Goal: Information Seeking & Learning: Learn about a topic

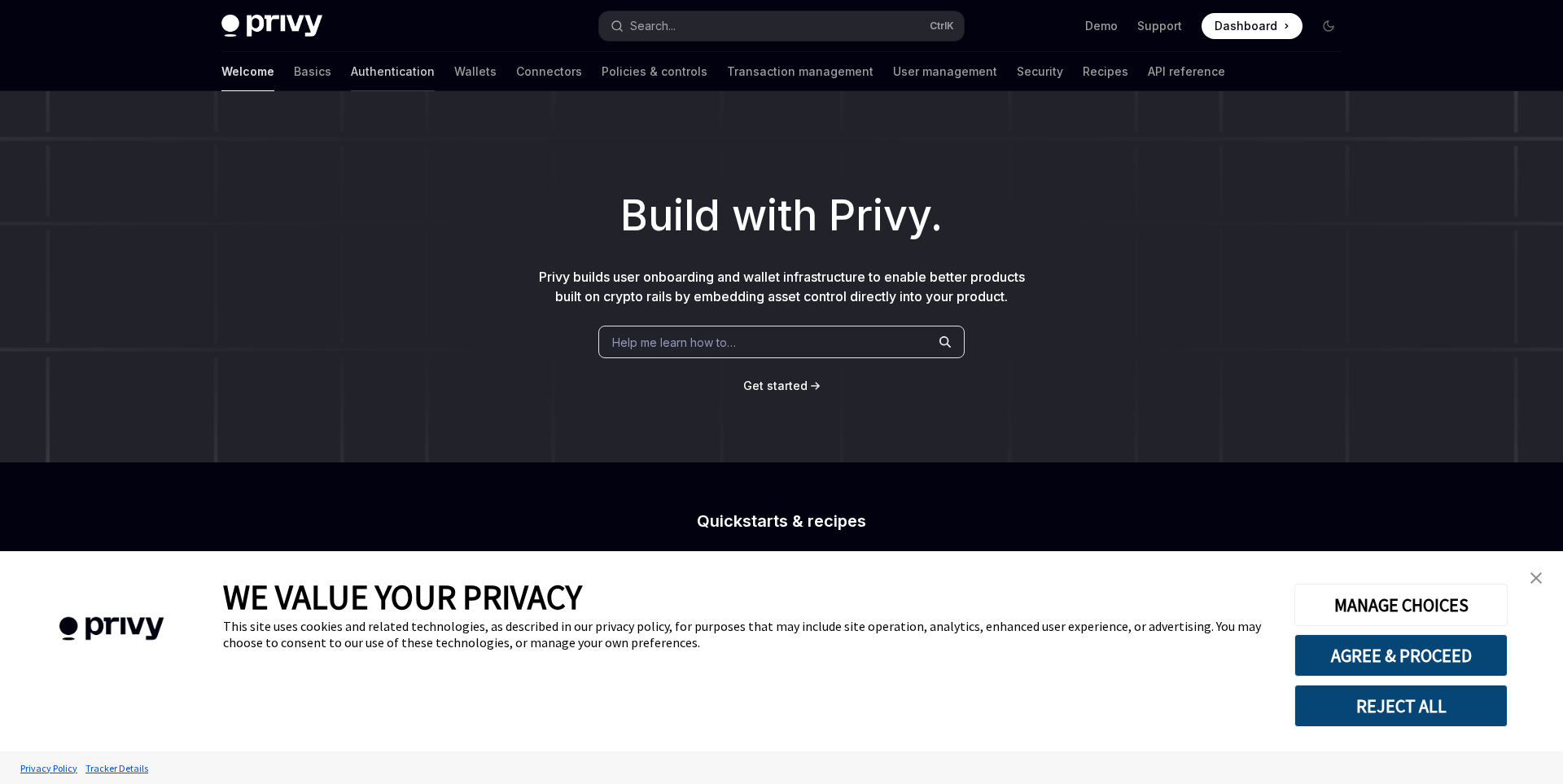
click at [351, 75] on link "Authentication" at bounding box center [392, 72] width 84 height 39
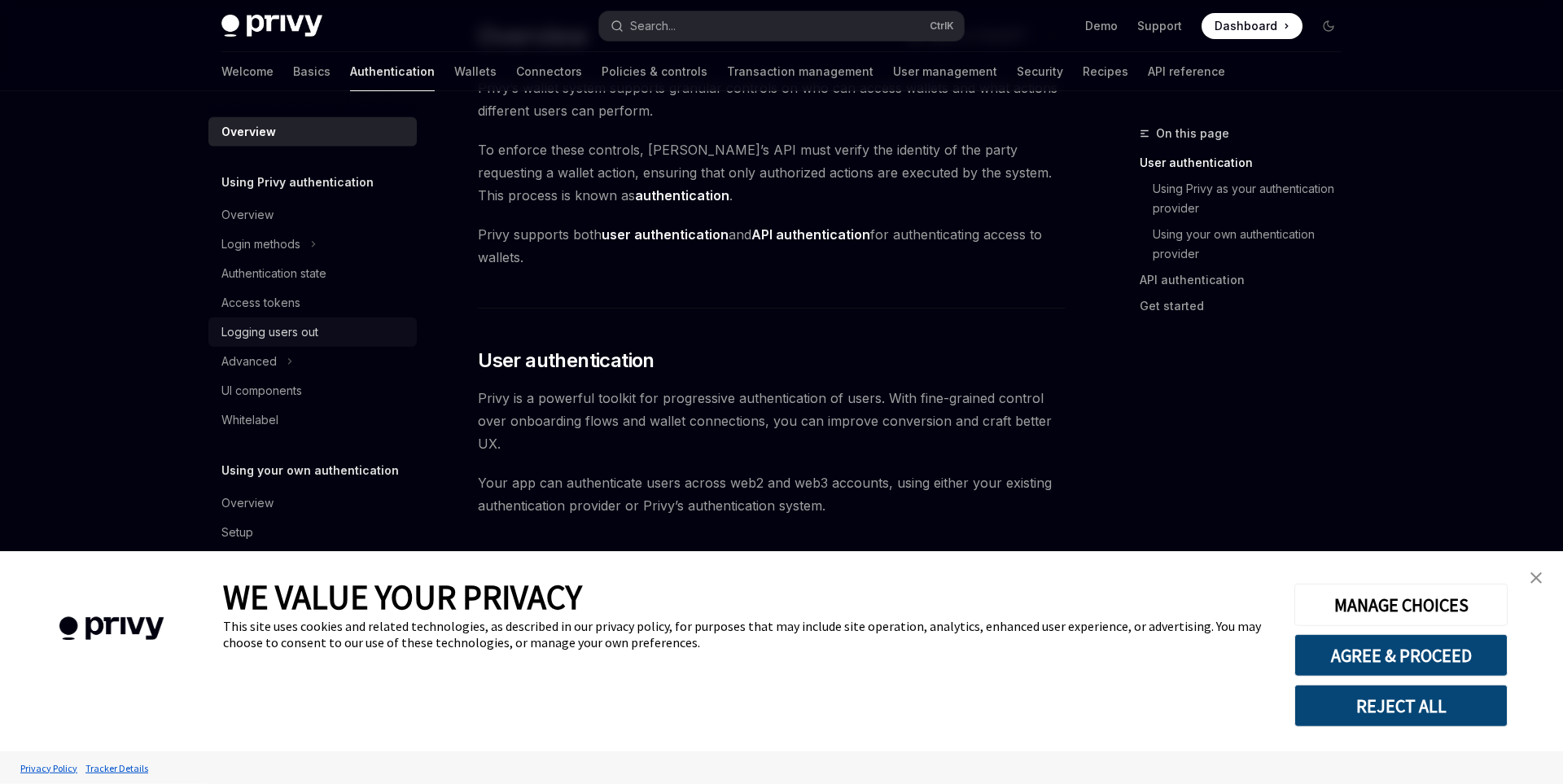
scroll to position [112, 0]
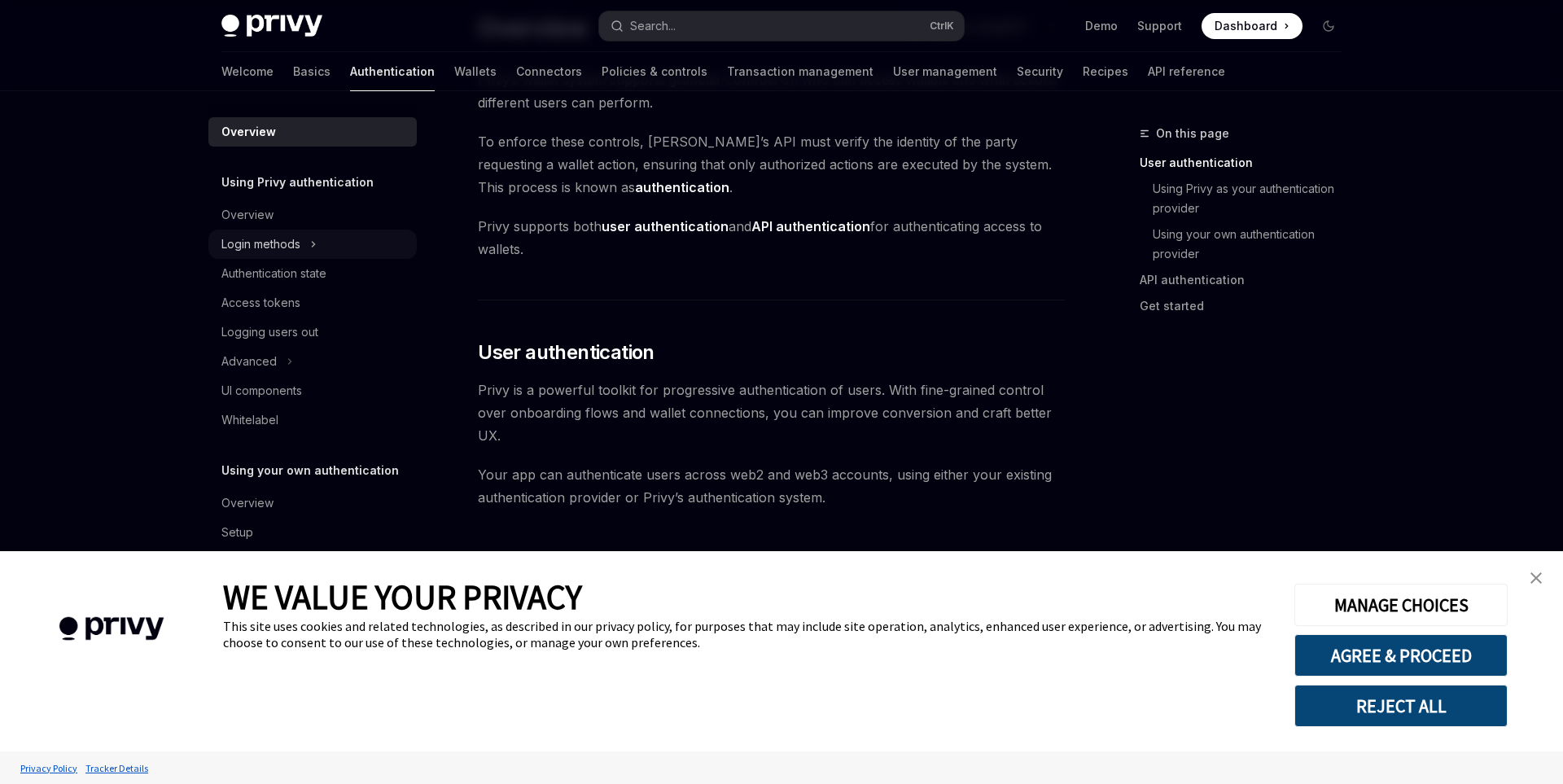
click at [294, 239] on div "Login methods" at bounding box center [261, 244] width 79 height 20
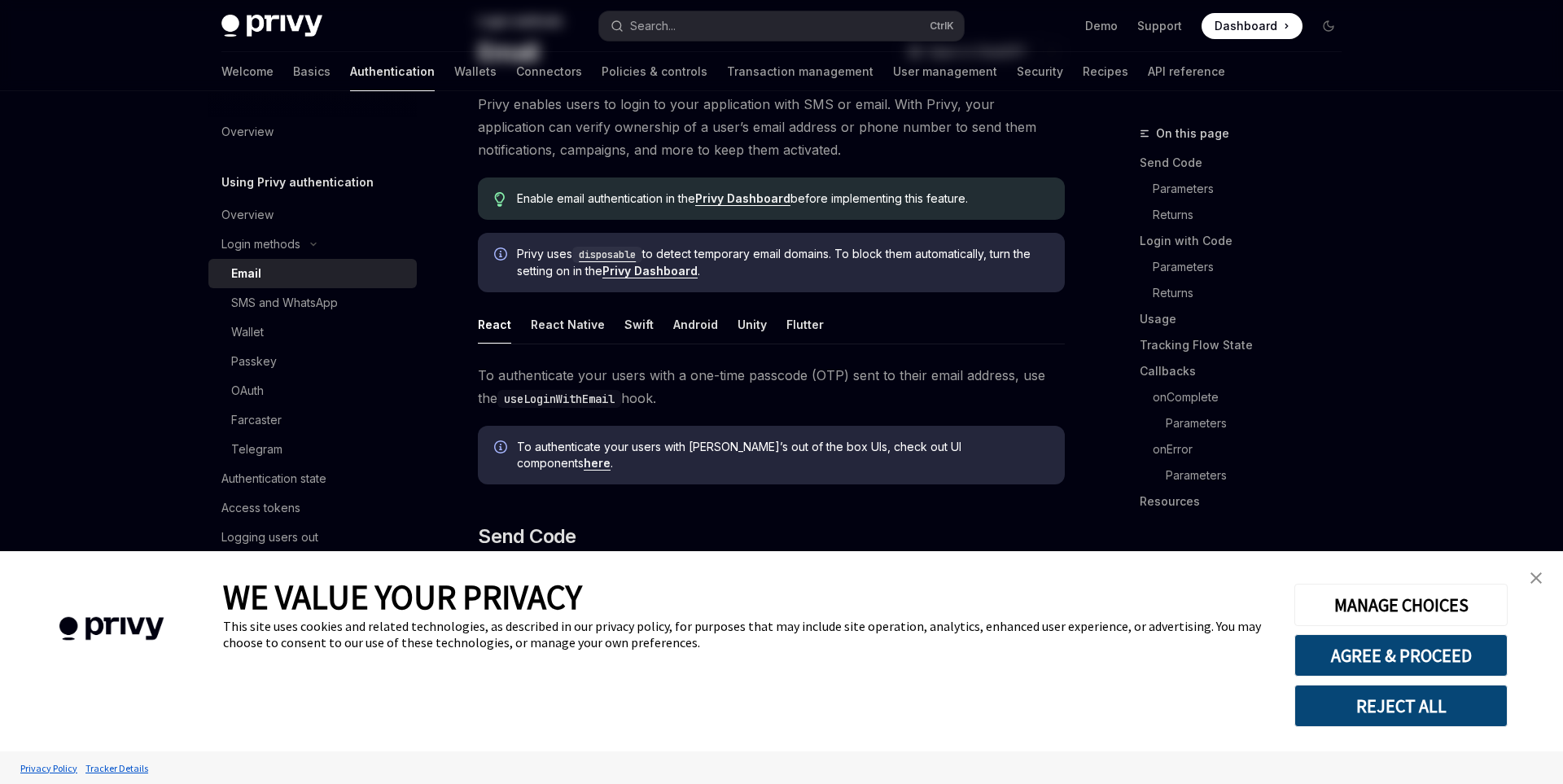
type textarea "*"
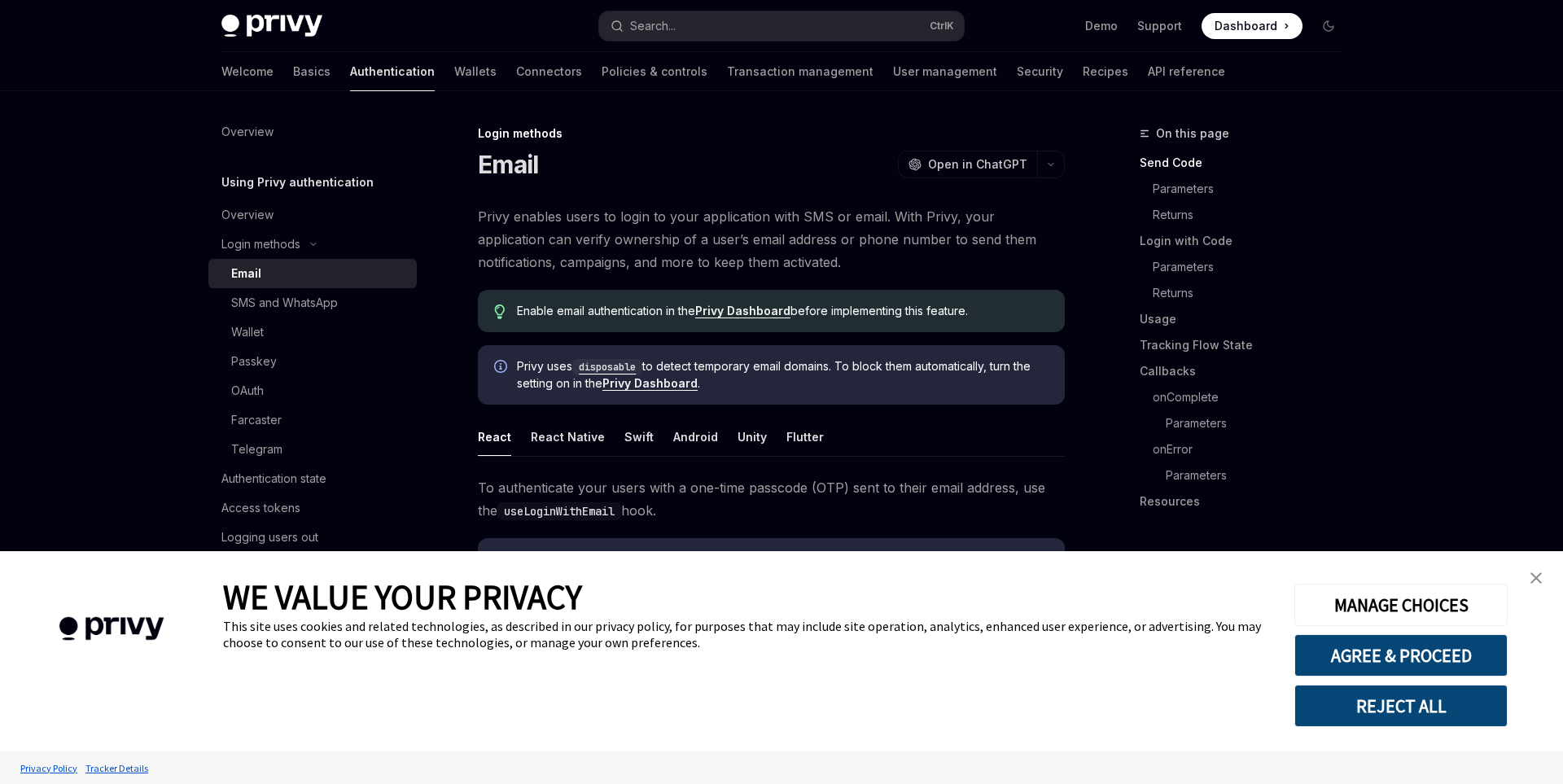
click at [1457, 711] on button "REJECT ALL" at bounding box center [1402, 706] width 214 height 42
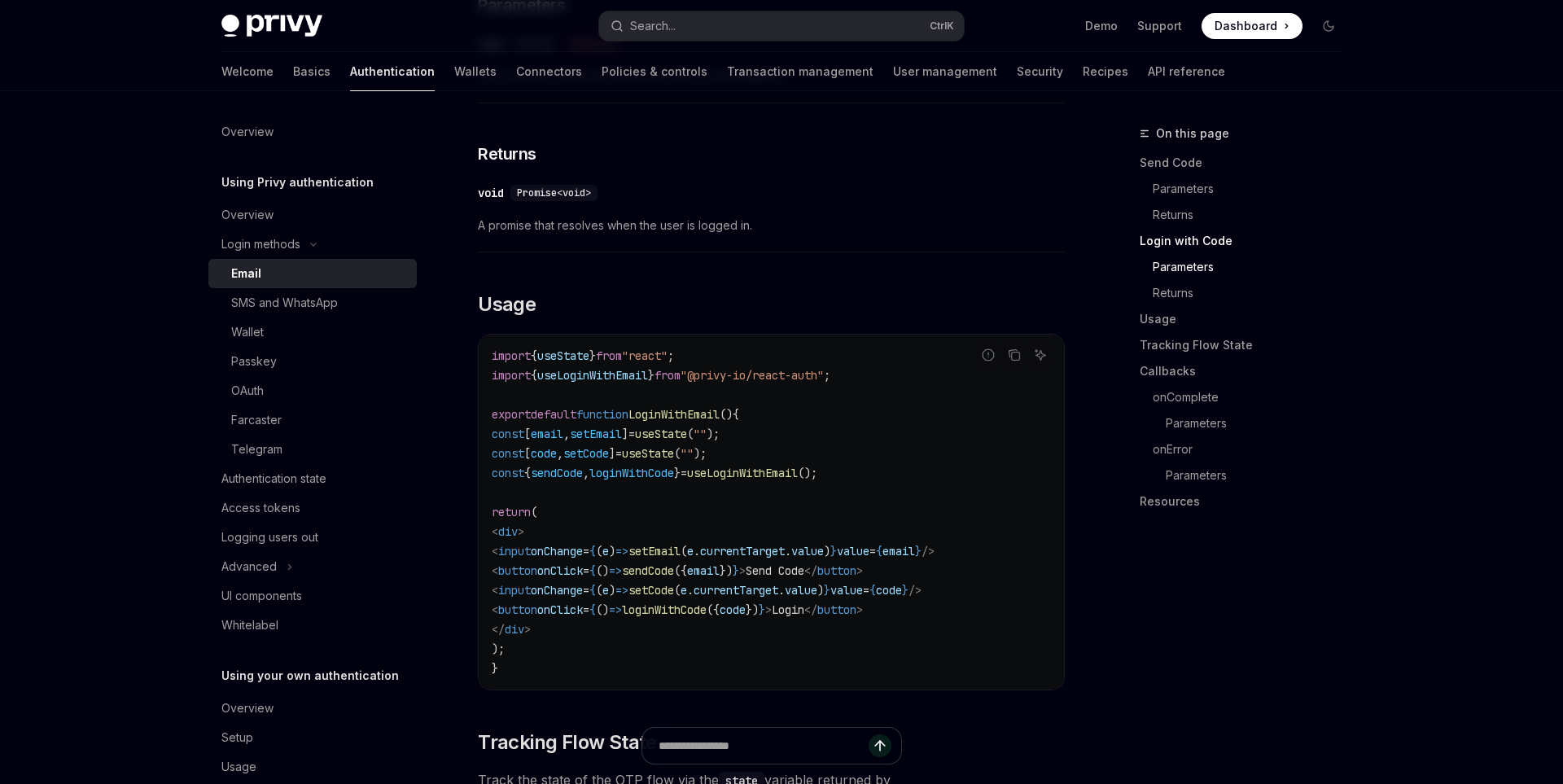
scroll to position [1235, 0]
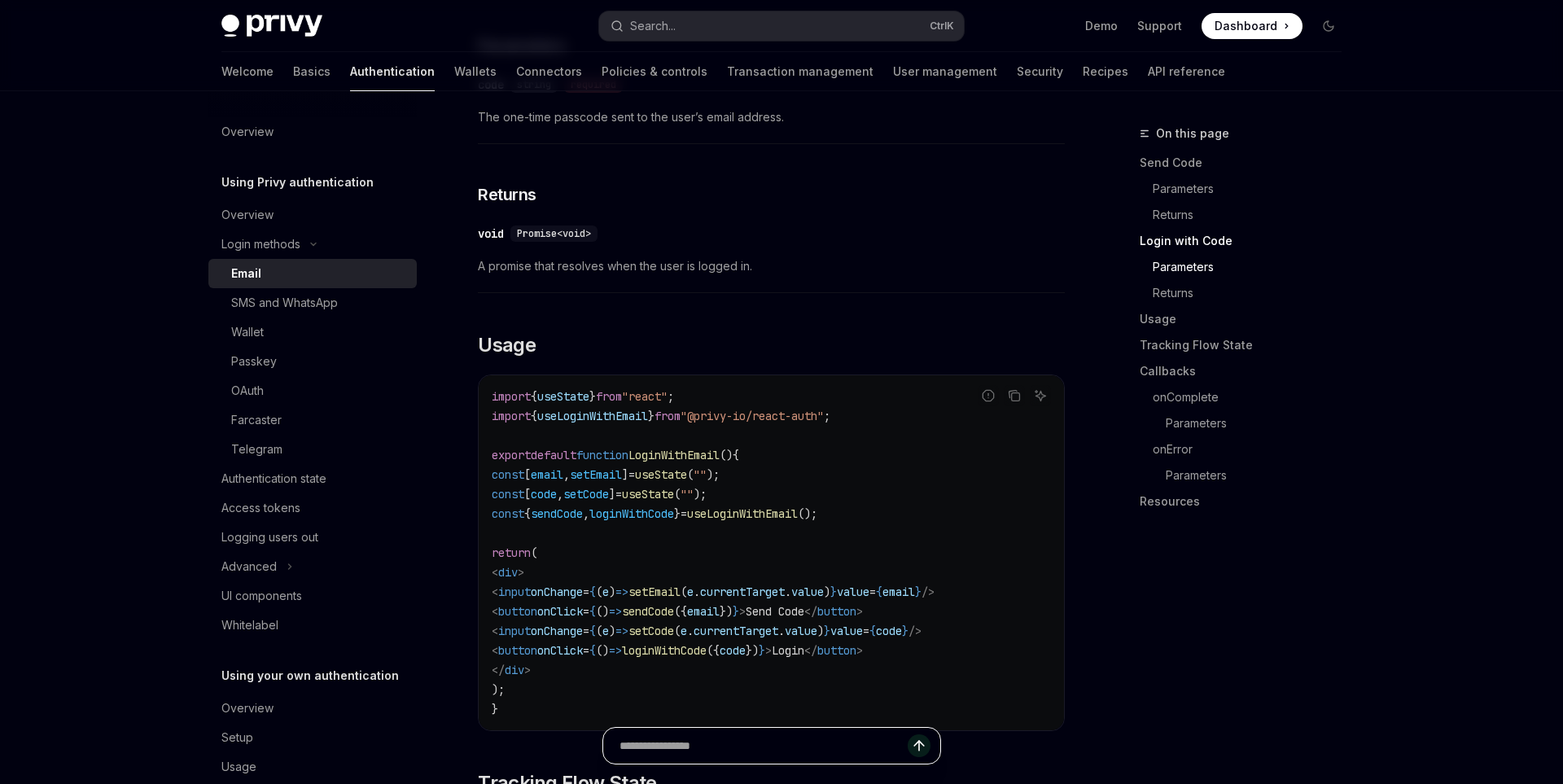
click at [762, 739] on input "Ask a question..." at bounding box center [764, 746] width 289 height 36
type input "**********"
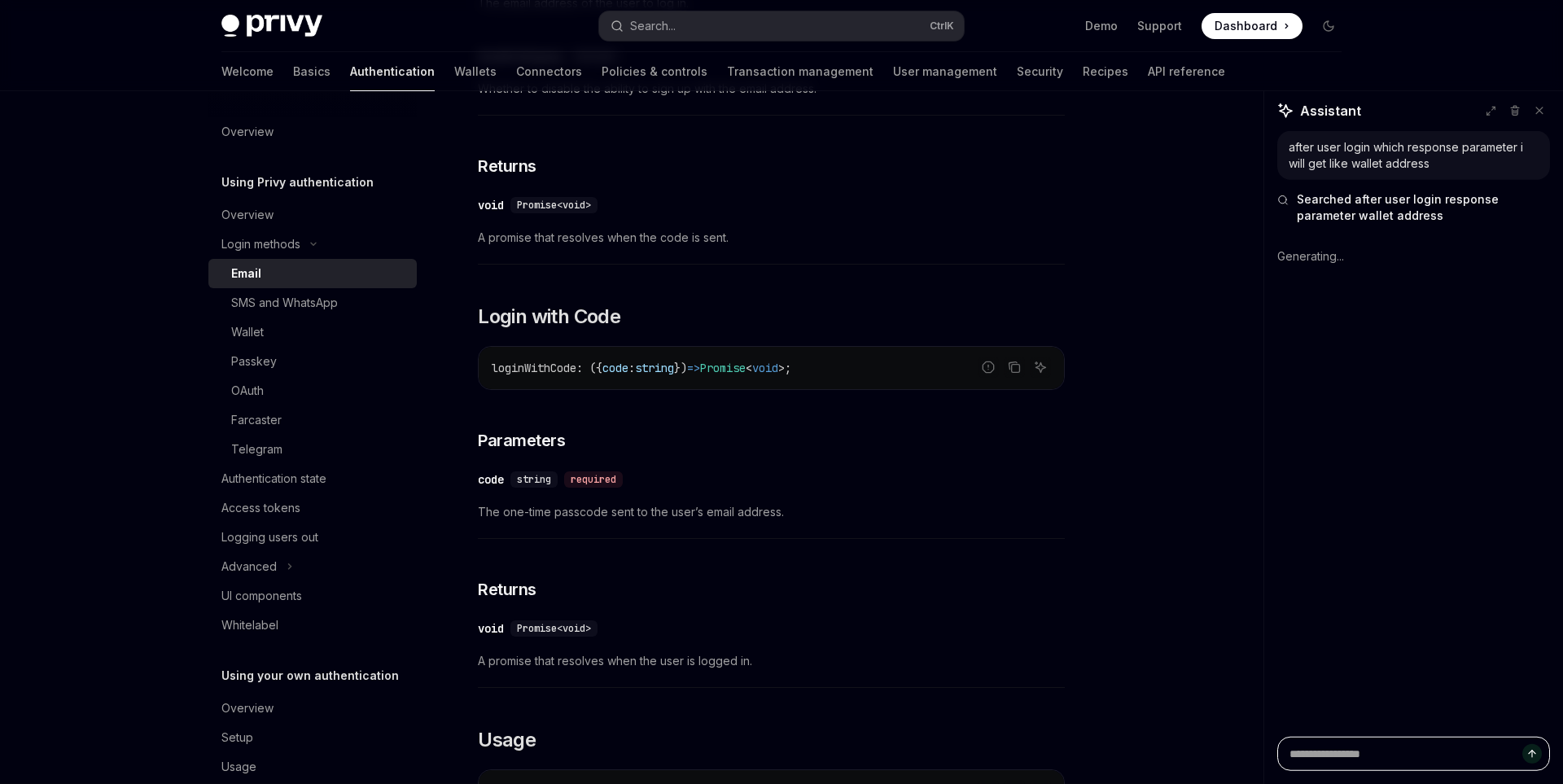
scroll to position [786, 0]
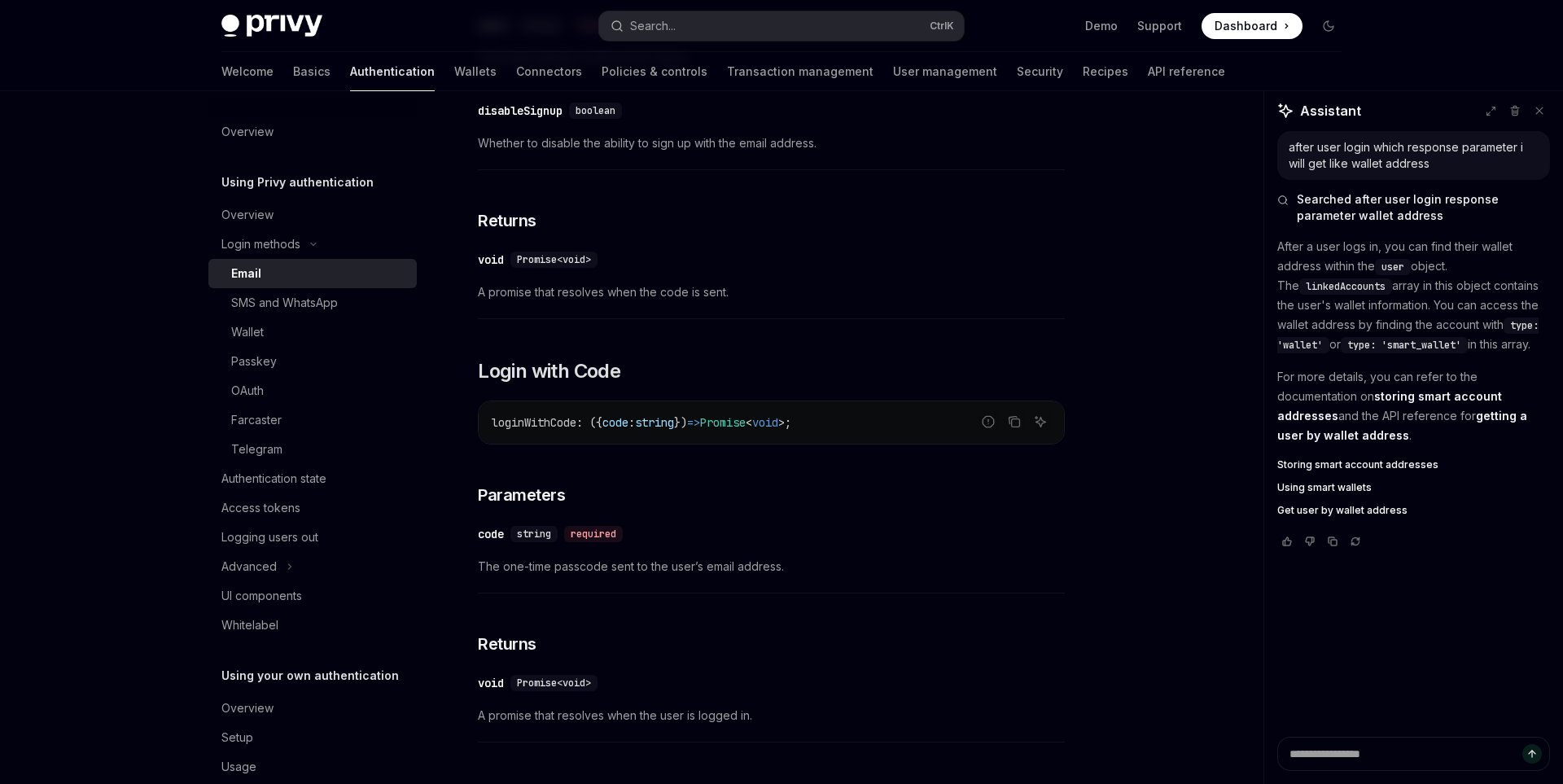
click at [1346, 520] on div "After a user logs in, you can find their wallet address within the user object.…" at bounding box center [1414, 379] width 273 height 284
click at [1344, 517] on span "Get user by wallet address" at bounding box center [1343, 510] width 130 height 13
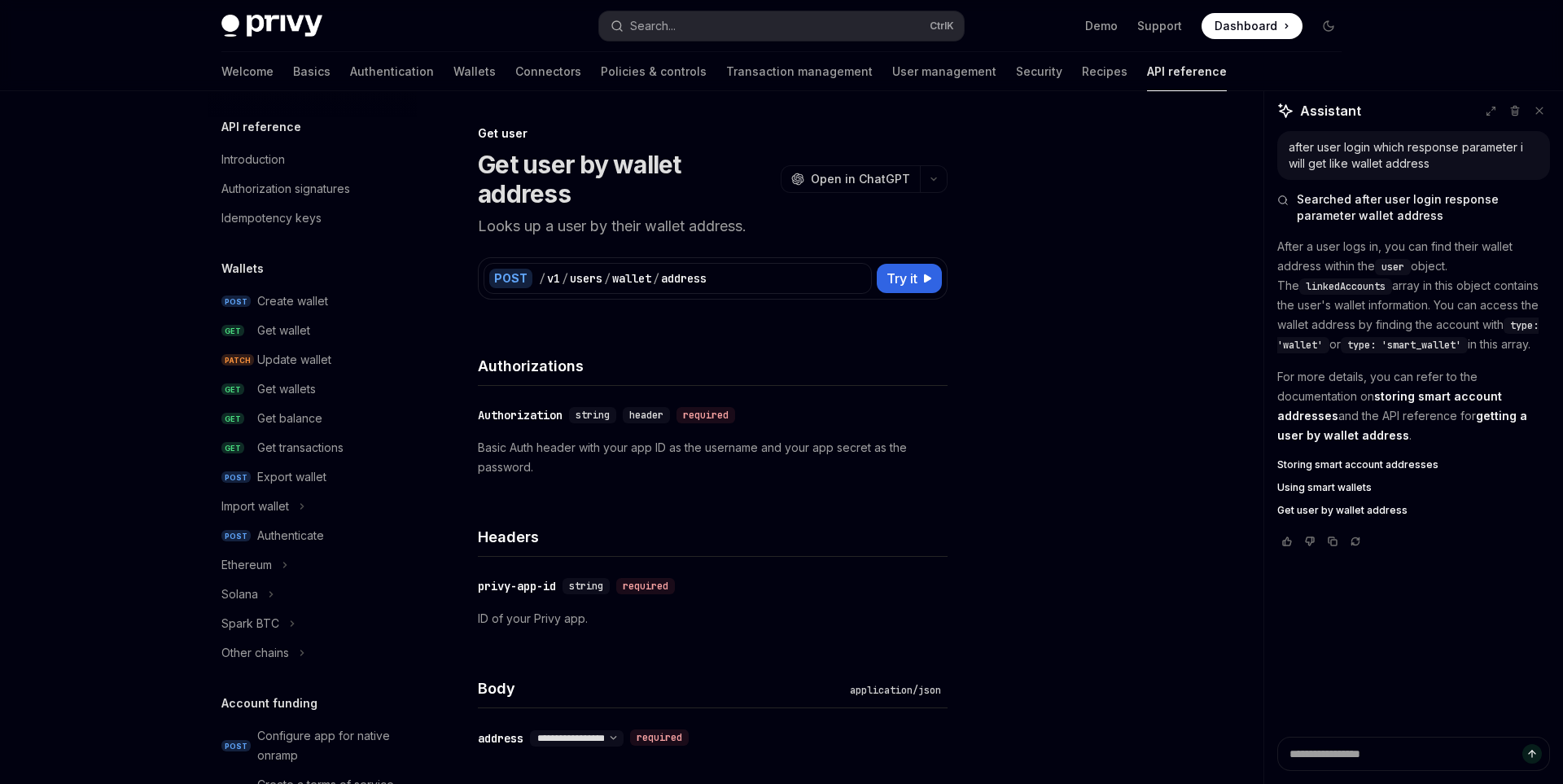
scroll to position [1147, 0]
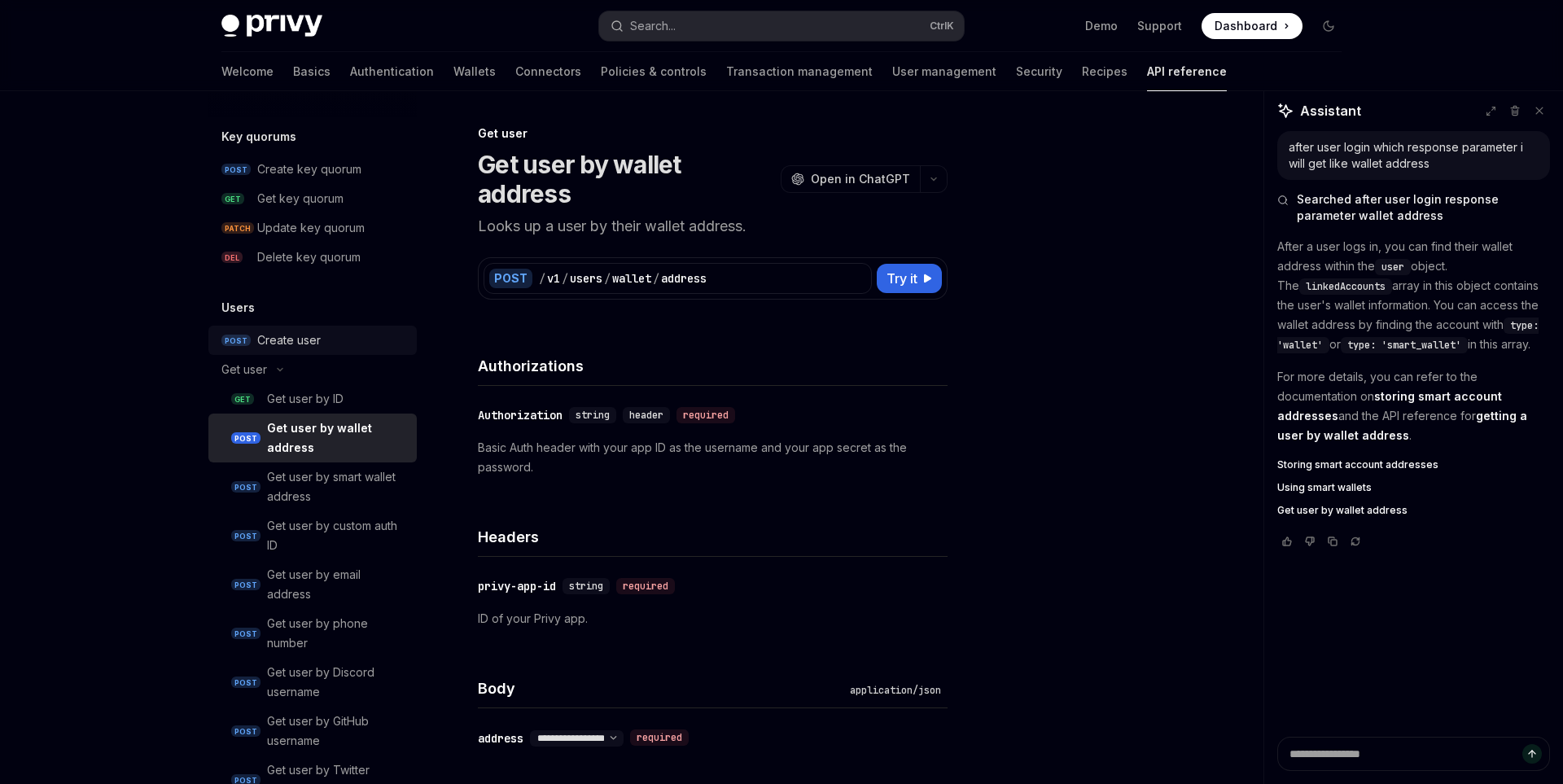
click at [258, 345] on div "Create user" at bounding box center [289, 340] width 64 height 20
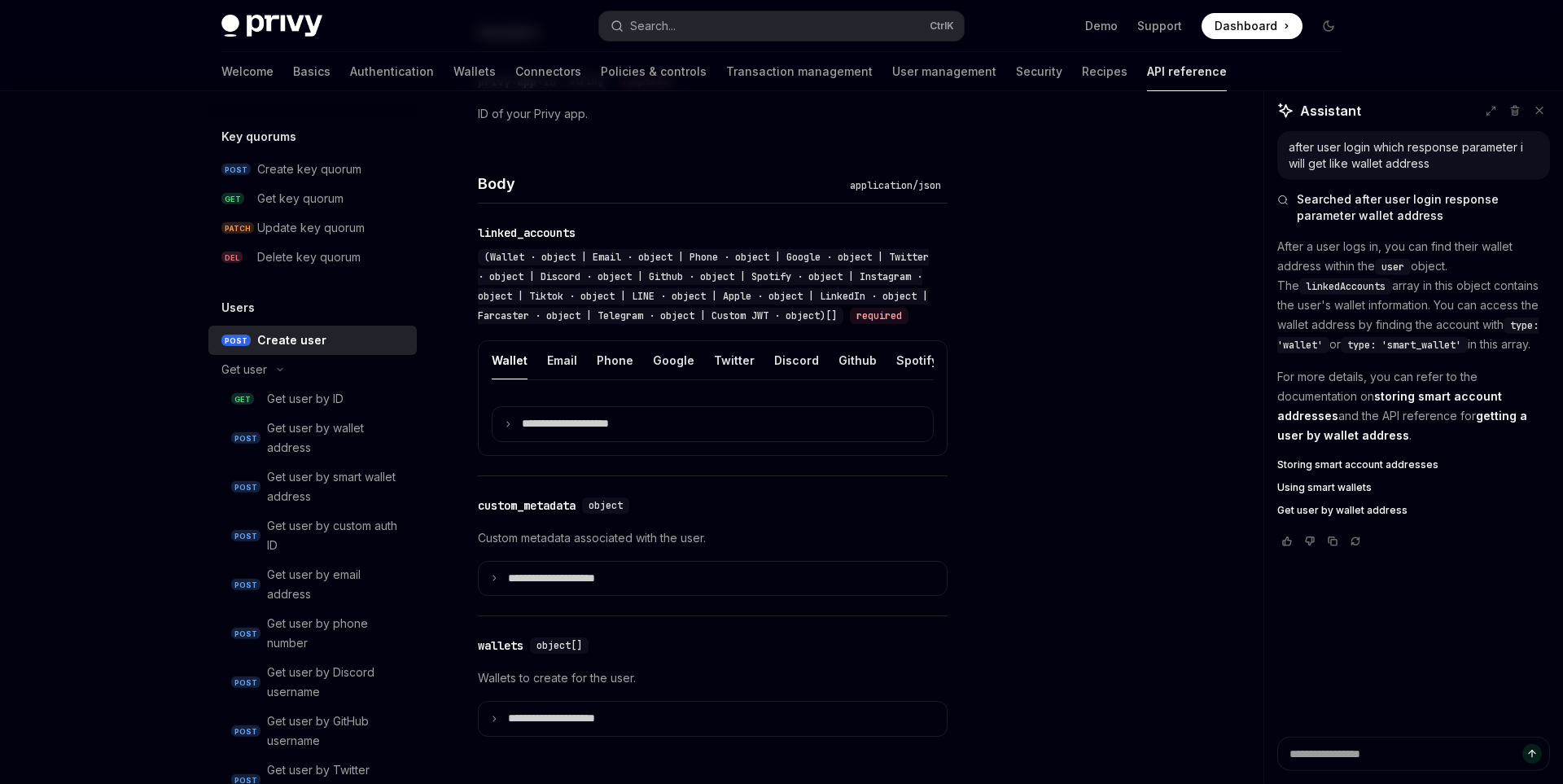
scroll to position [674, 0]
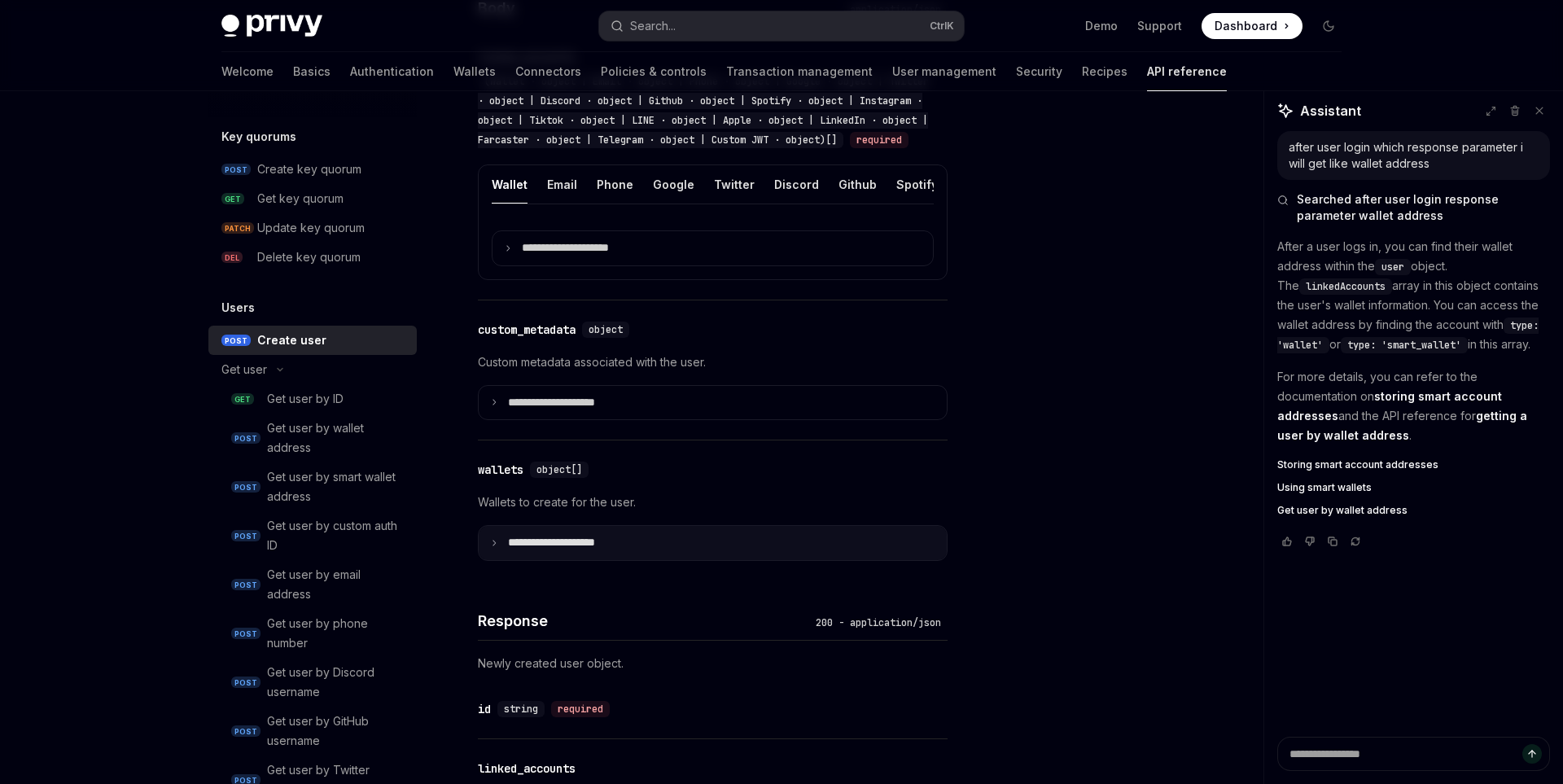
click at [623, 560] on summary "**********" at bounding box center [713, 543] width 468 height 34
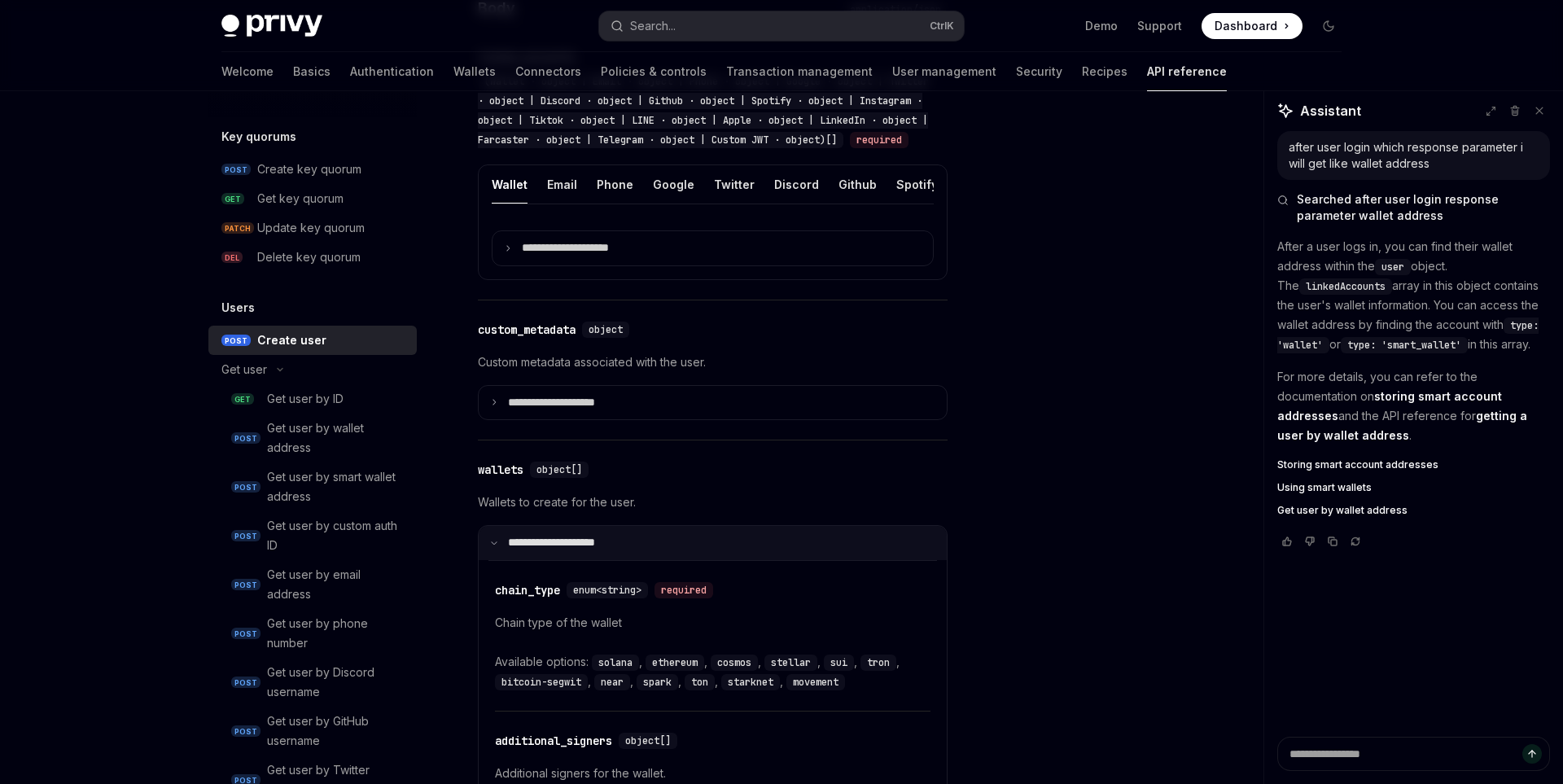
click at [623, 560] on summary "**********" at bounding box center [713, 543] width 468 height 34
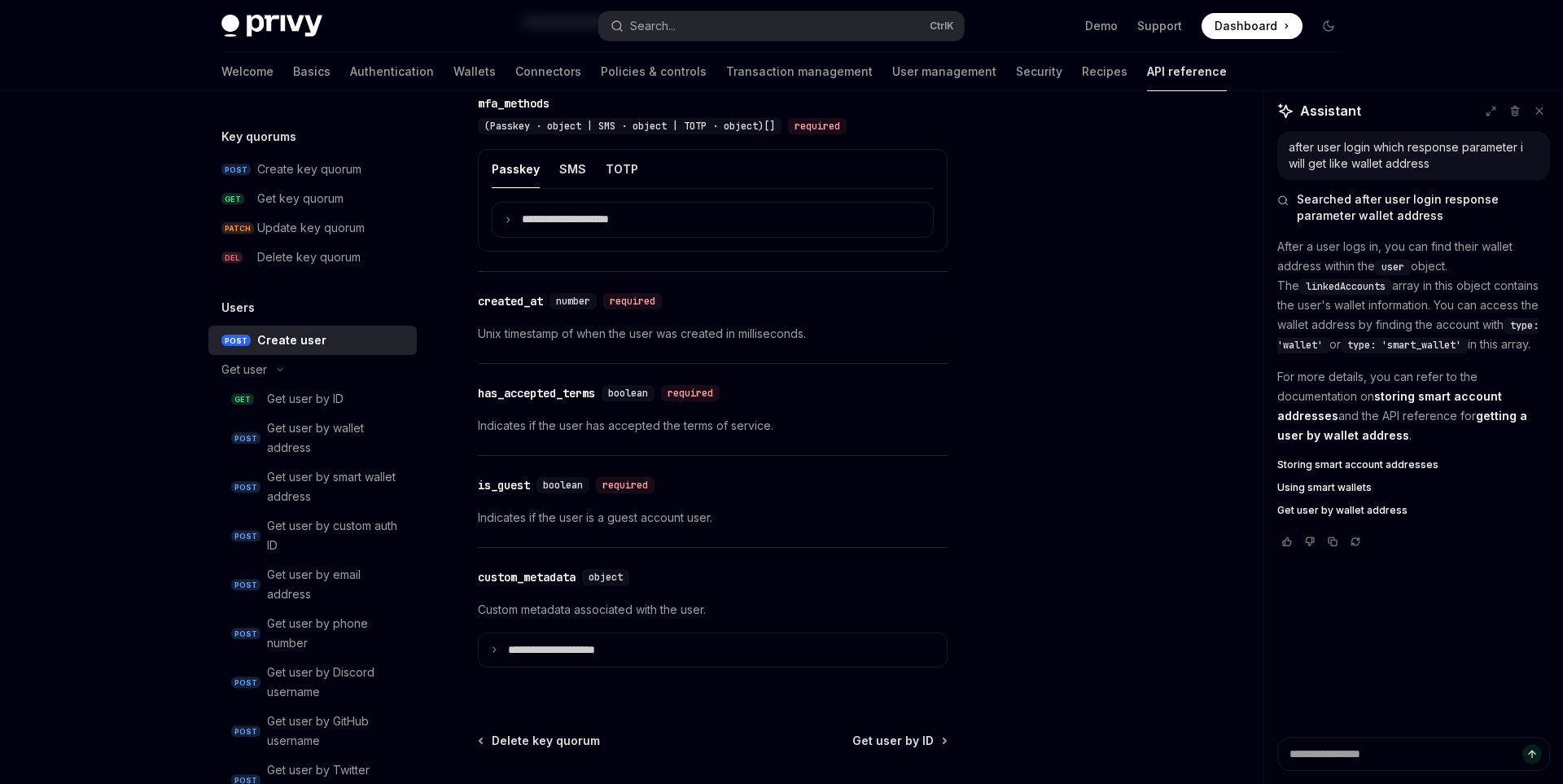
scroll to position [1797, 0]
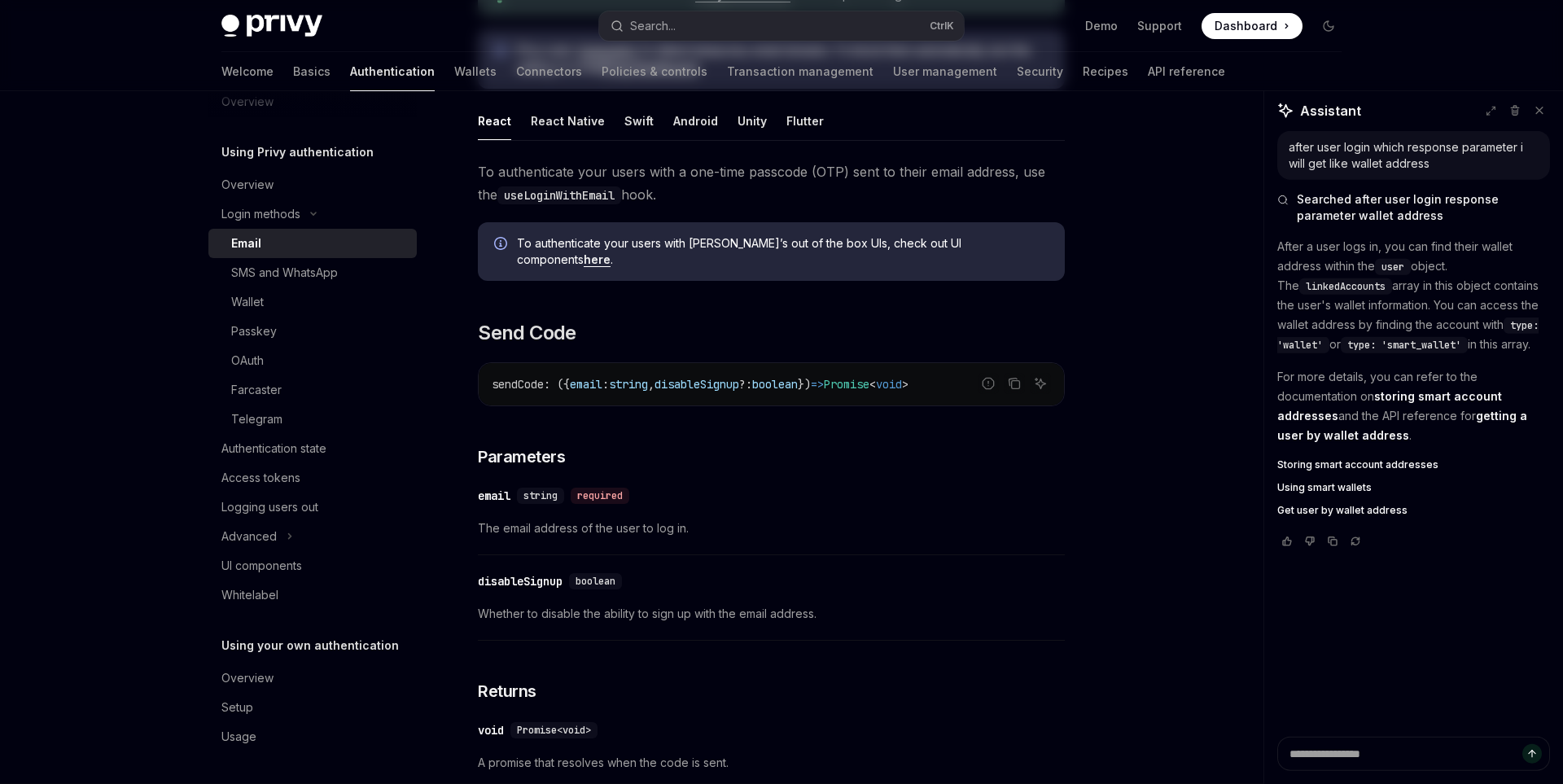
scroll to position [30, 0]
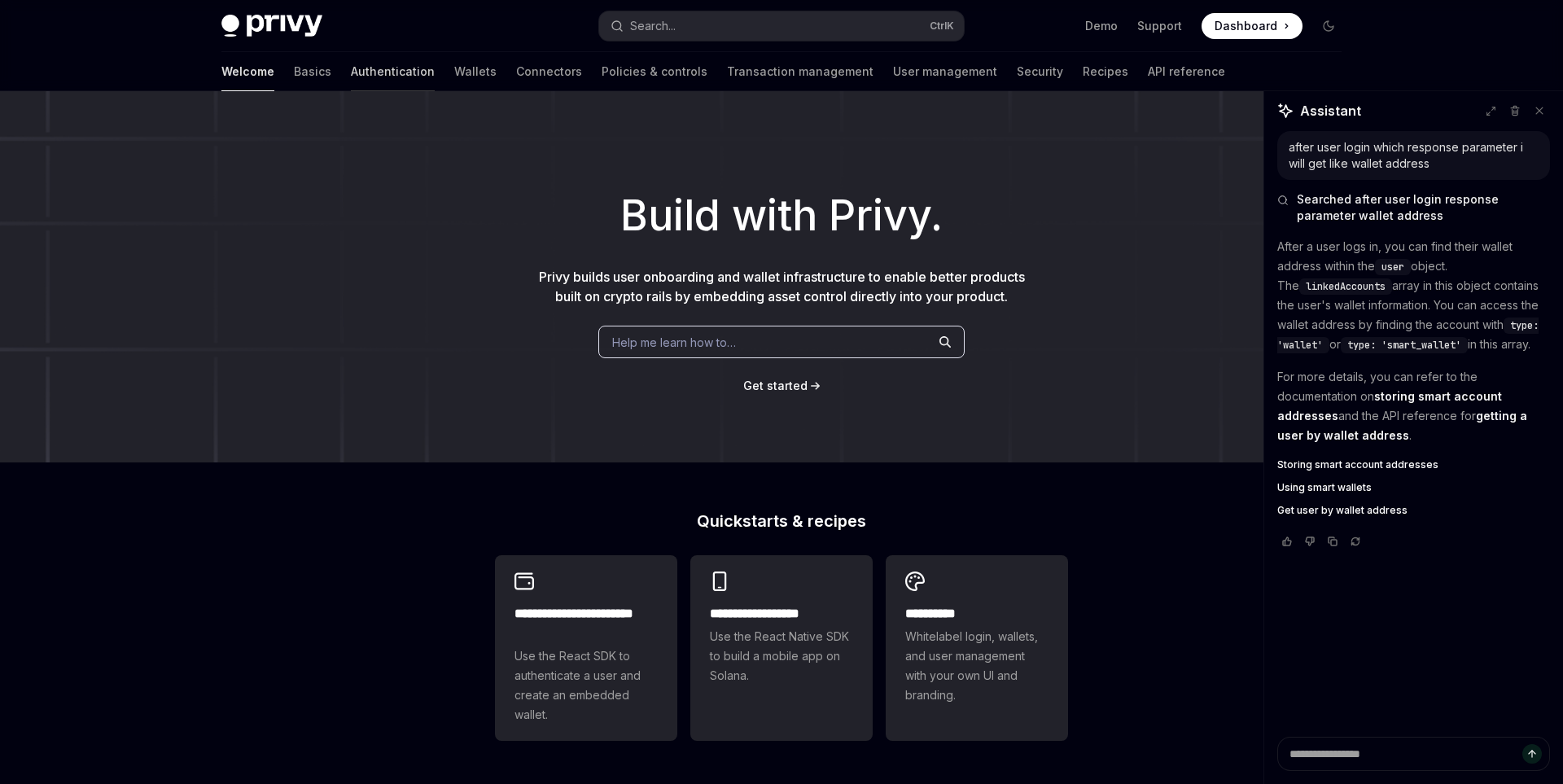
click at [351, 68] on link "Authentication" at bounding box center [392, 72] width 84 height 39
type textarea "*"
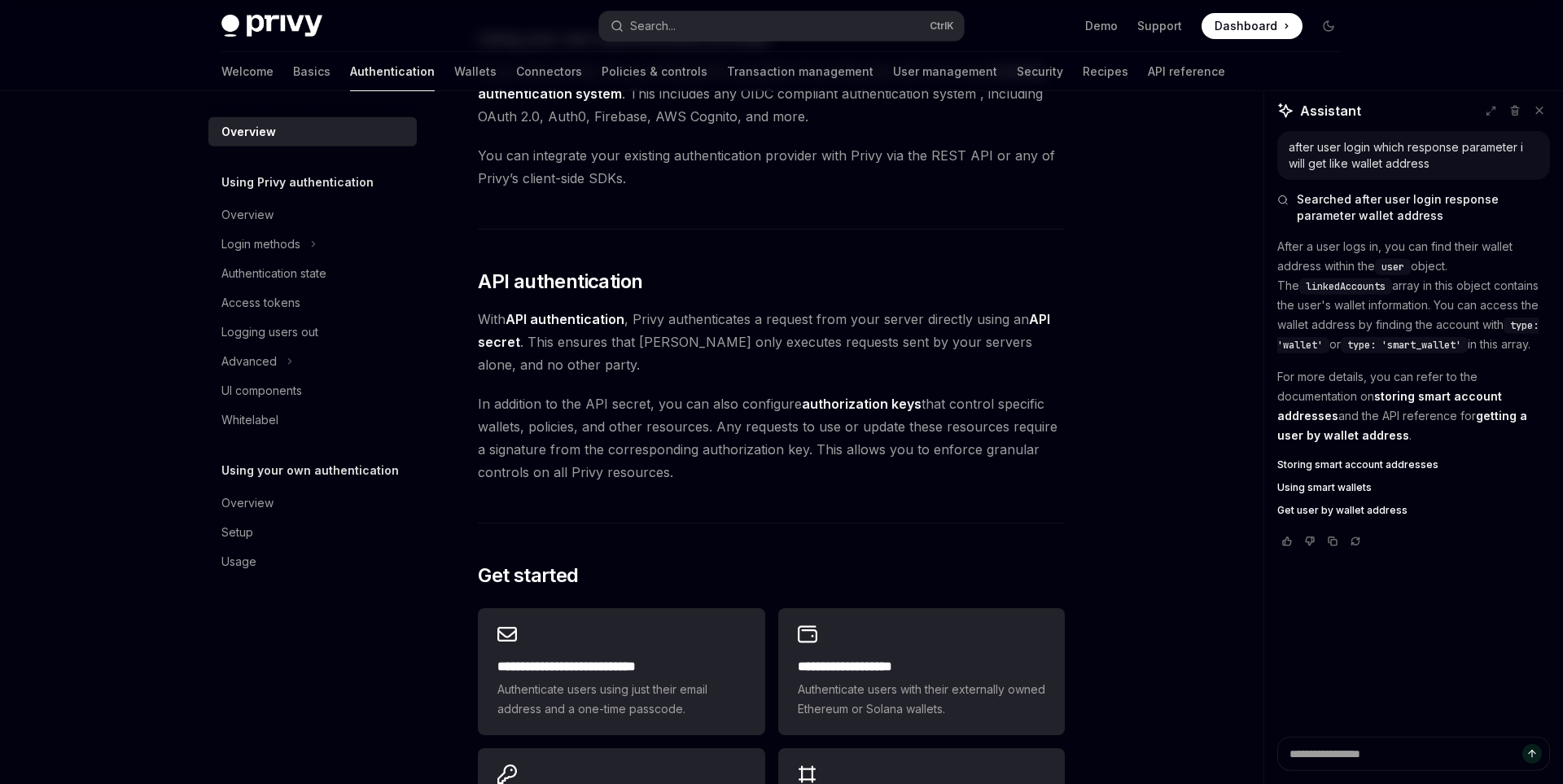
scroll to position [1123, 0]
